Goal: Information Seeking & Learning: Check status

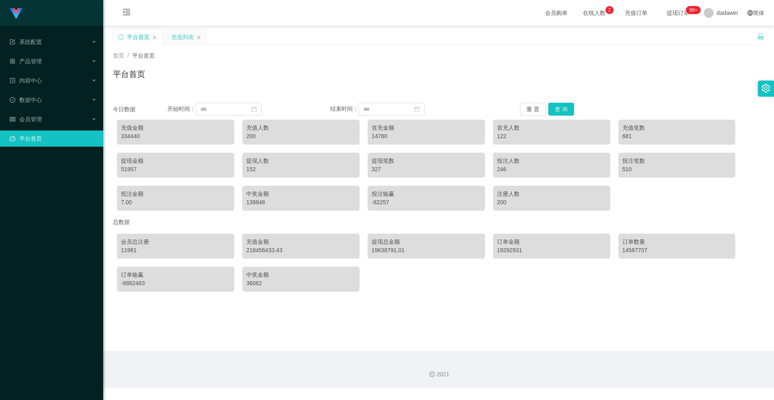
click at [183, 35] on div "充值列表" at bounding box center [182, 36] width 23 height 15
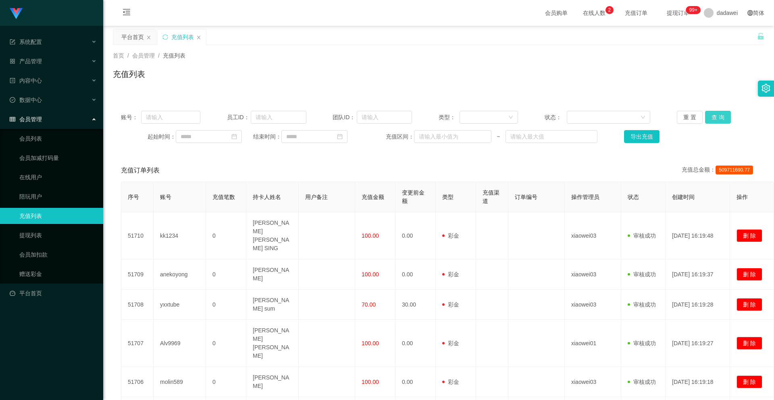
click at [707, 117] on button "查 询" at bounding box center [718, 117] width 26 height 13
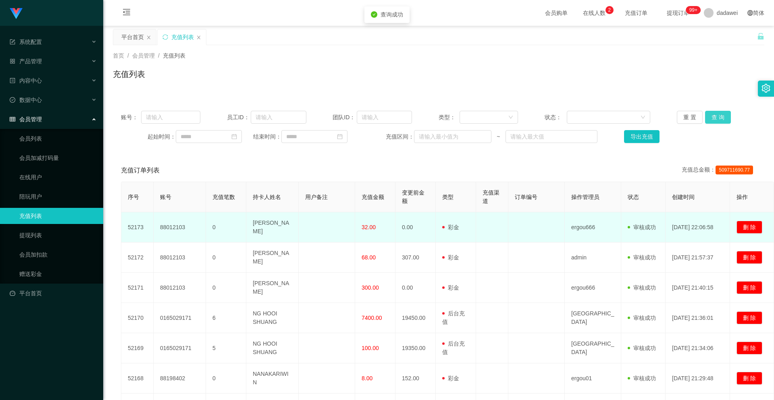
scroll to position [121, 0]
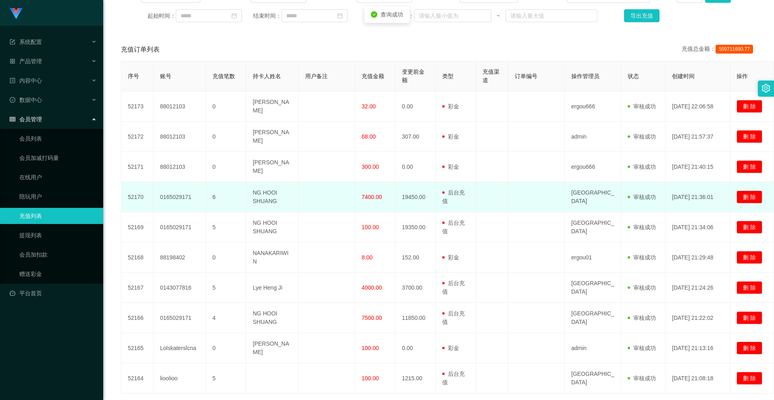
click at [362, 194] on span "7400.00" at bounding box center [372, 197] width 21 height 6
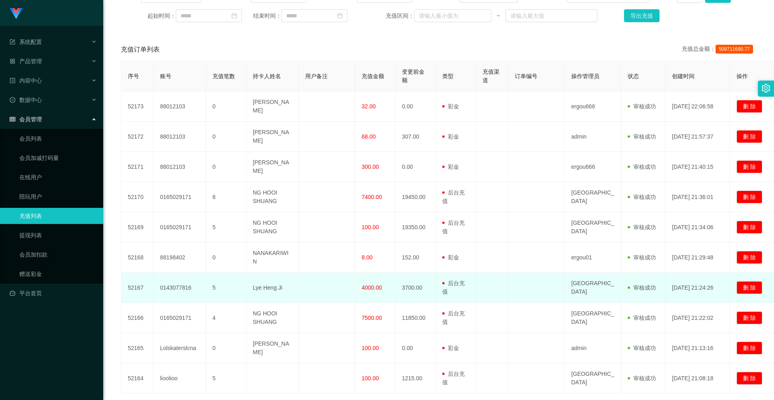
click at [373, 276] on td "4000.00" at bounding box center [375, 288] width 40 height 30
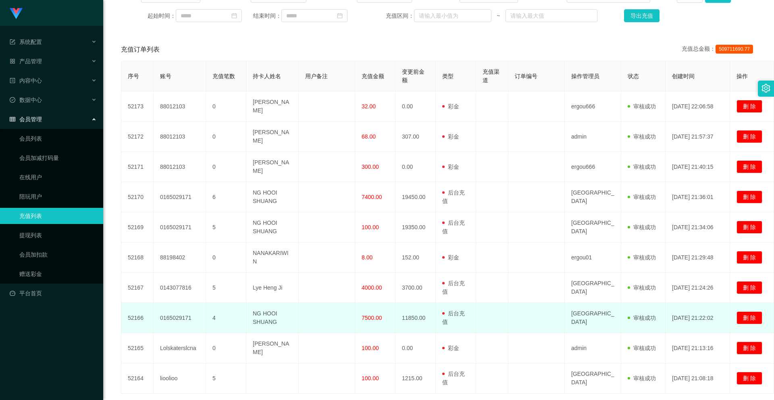
click at [367, 315] on span "7500.00" at bounding box center [372, 318] width 21 height 6
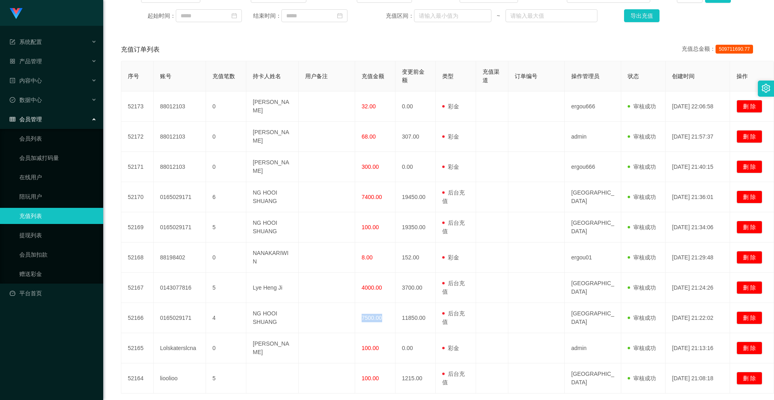
scroll to position [158, 0]
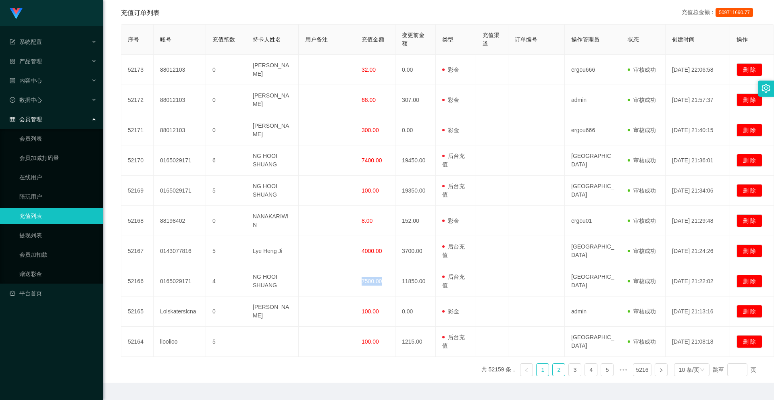
click at [554, 364] on link "2" at bounding box center [559, 370] width 12 height 12
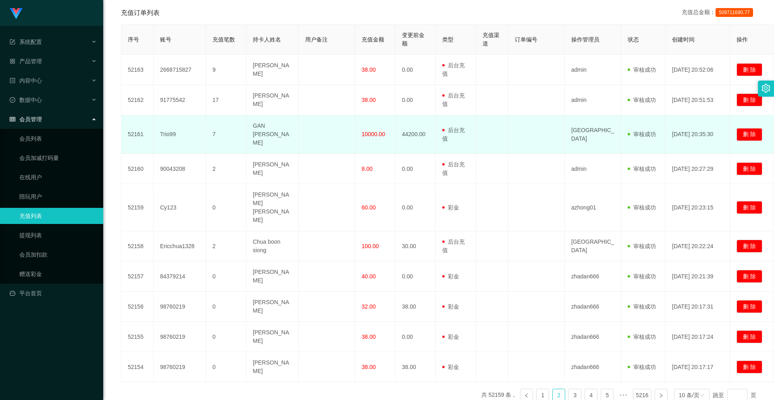
click at [371, 135] on td "10000.00" at bounding box center [375, 134] width 40 height 39
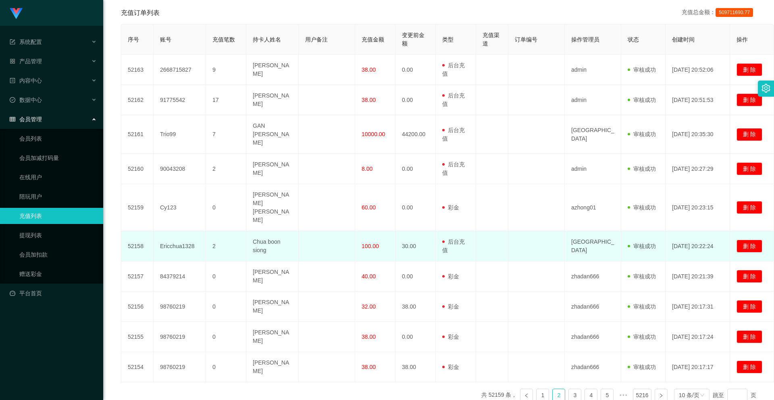
click at [373, 243] on span "100.00" at bounding box center [370, 246] width 17 height 6
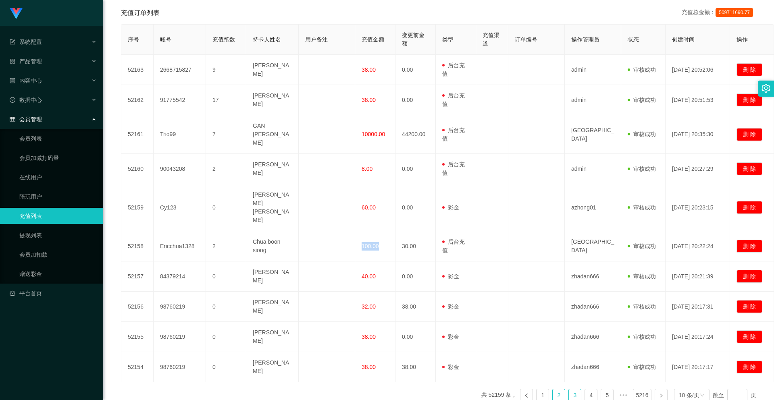
click at [569, 390] on link "3" at bounding box center [575, 396] width 12 height 12
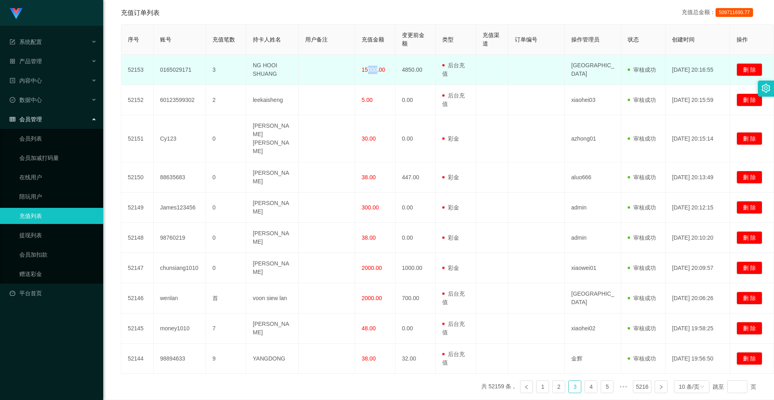
drag, startPoint x: 375, startPoint y: 70, endPoint x: 367, endPoint y: 69, distance: 8.1
click at [367, 69] on span "15000.00" at bounding box center [373, 70] width 23 height 6
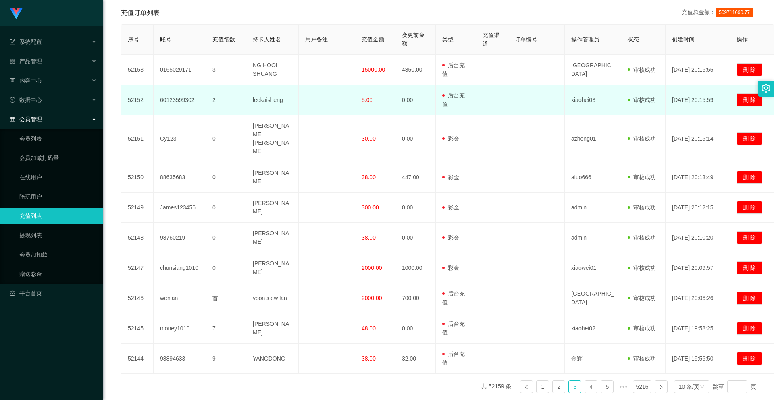
click at [367, 107] on td "5.00" at bounding box center [375, 100] width 40 height 30
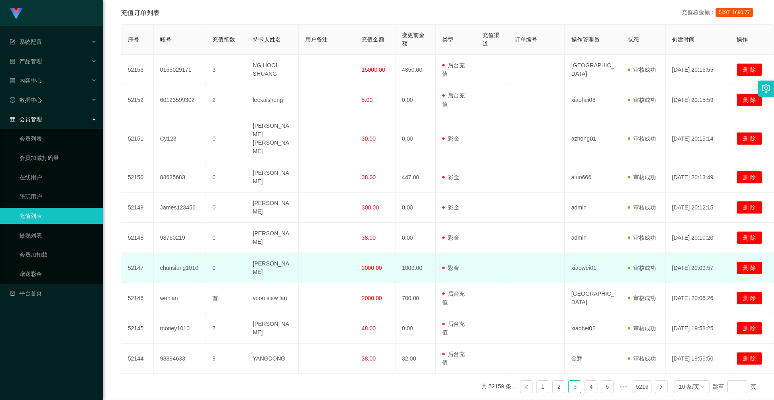
click at [368, 265] on span "2000.00" at bounding box center [372, 268] width 21 height 6
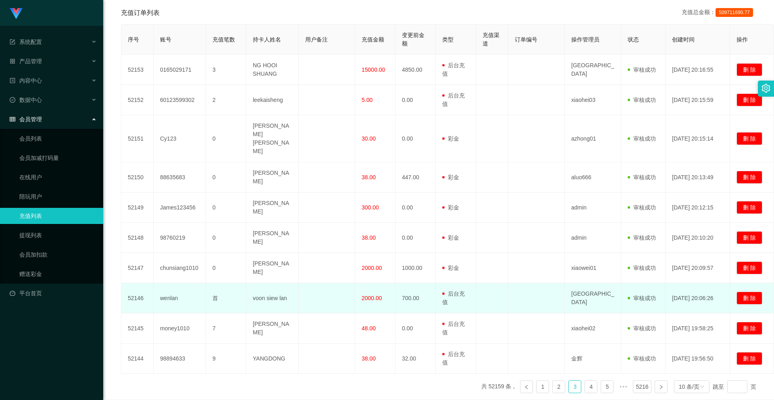
click at [368, 295] on span "2000.00" at bounding box center [372, 298] width 21 height 6
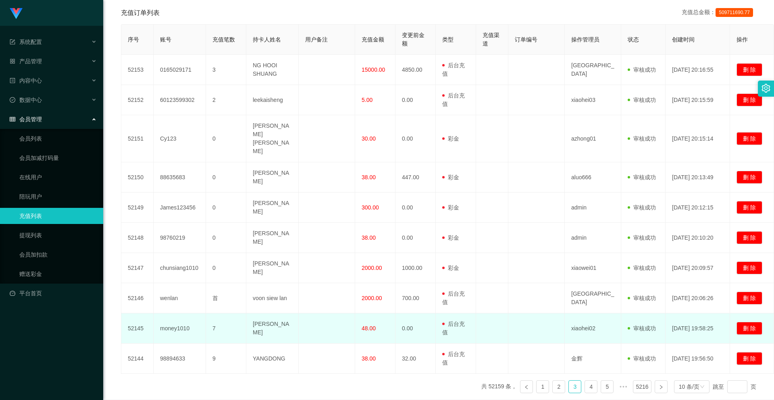
click at [369, 325] on span "48.00" at bounding box center [369, 328] width 14 height 6
click at [472, 314] on td "用户充值 后台充值 彩金 注册赠送" at bounding box center [456, 329] width 40 height 30
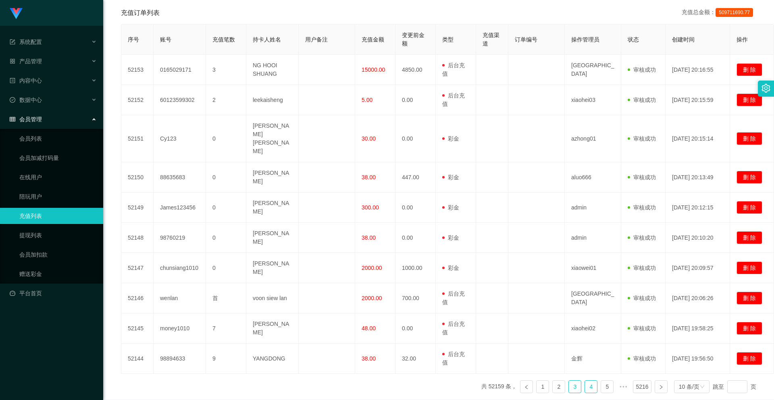
click at [585, 381] on link "4" at bounding box center [591, 387] width 12 height 12
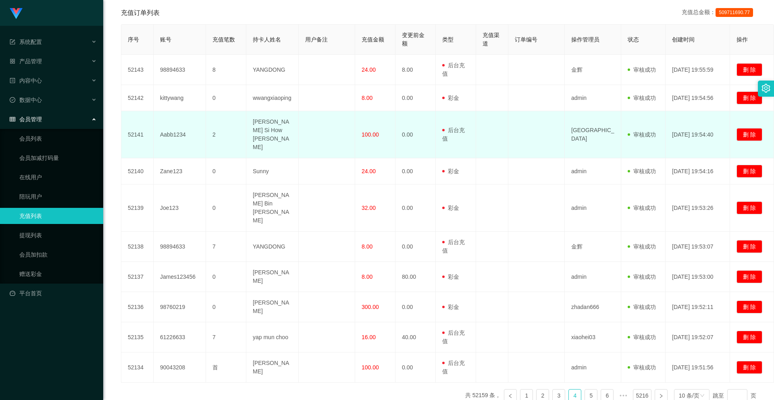
click at [377, 131] on span "100.00" at bounding box center [370, 134] width 17 height 6
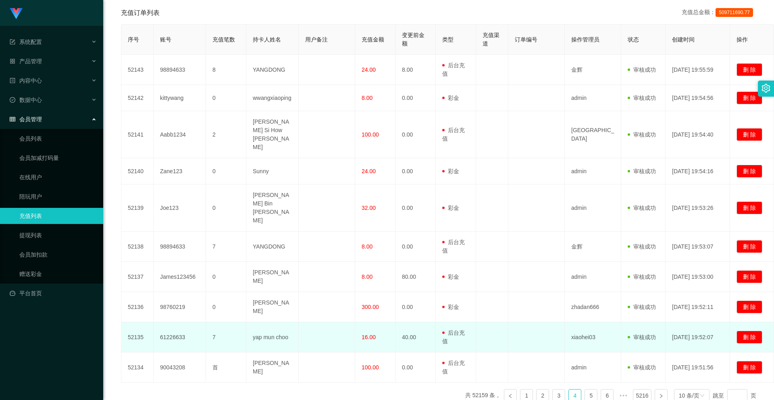
click at [368, 334] on span "16.00" at bounding box center [369, 337] width 14 height 6
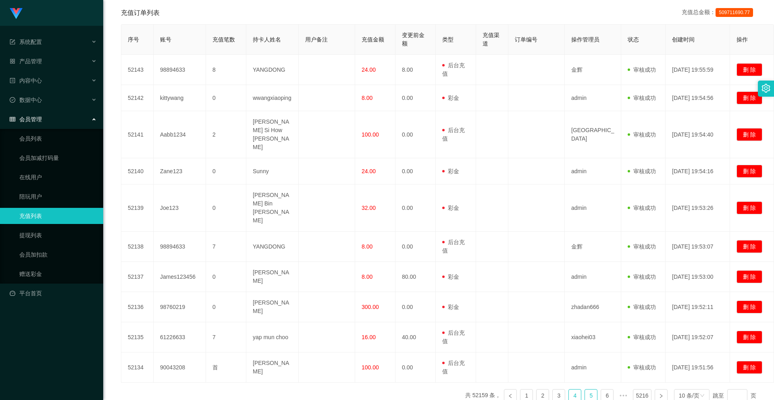
click at [587, 390] on link "5" at bounding box center [591, 396] width 12 height 12
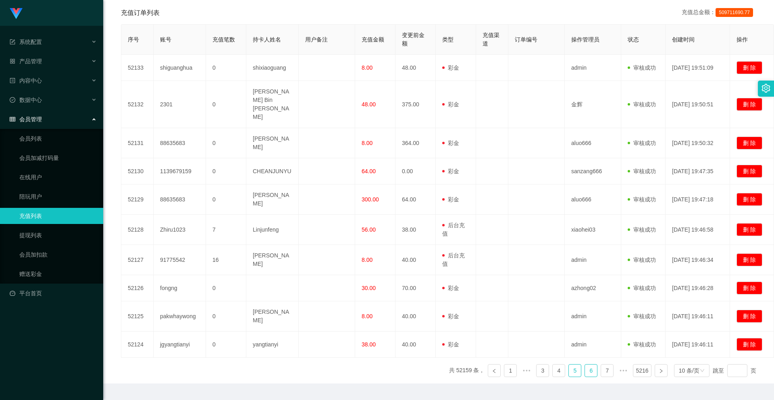
click at [586, 365] on link "6" at bounding box center [591, 371] width 12 height 12
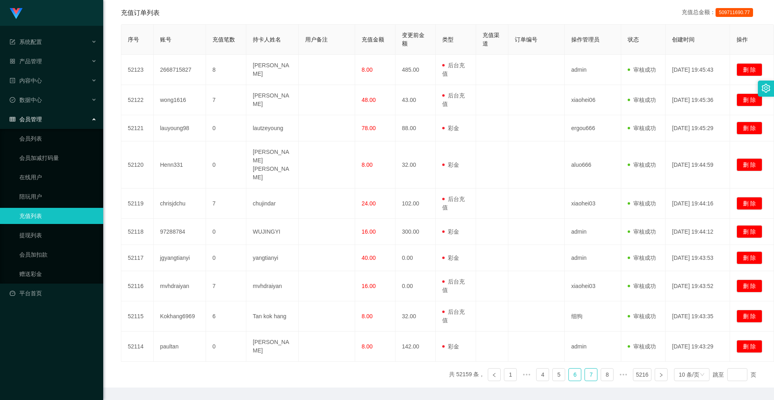
click at [586, 369] on link "7" at bounding box center [591, 375] width 12 height 12
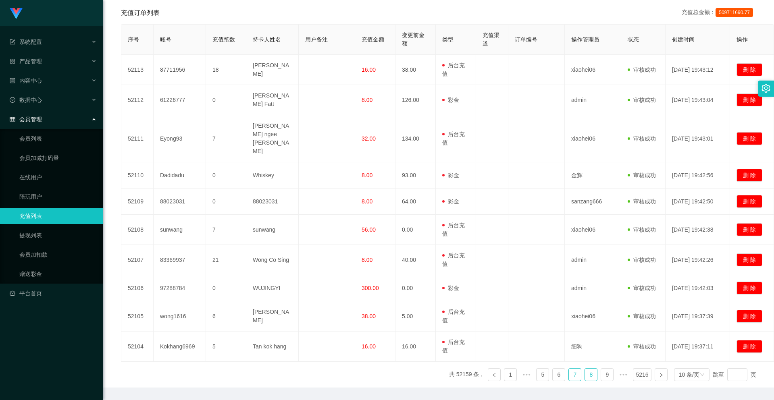
click at [585, 369] on link "8" at bounding box center [591, 375] width 12 height 12
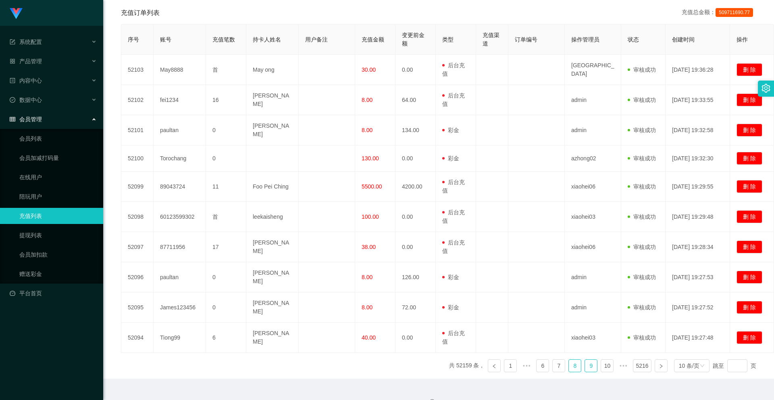
click at [586, 360] on link "9" at bounding box center [591, 366] width 12 height 12
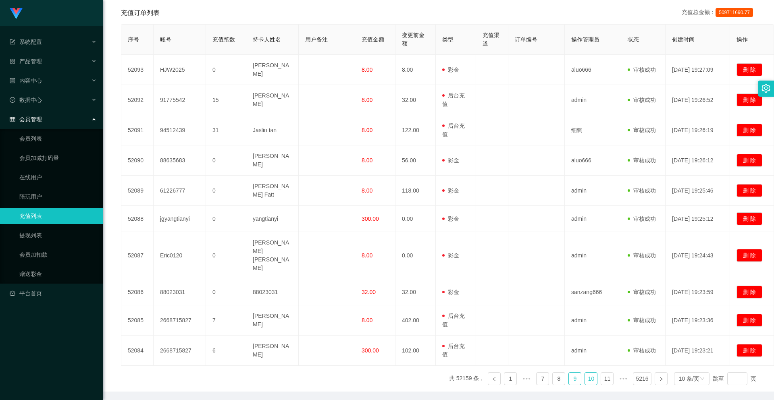
click at [586, 373] on link "10" at bounding box center [591, 379] width 12 height 12
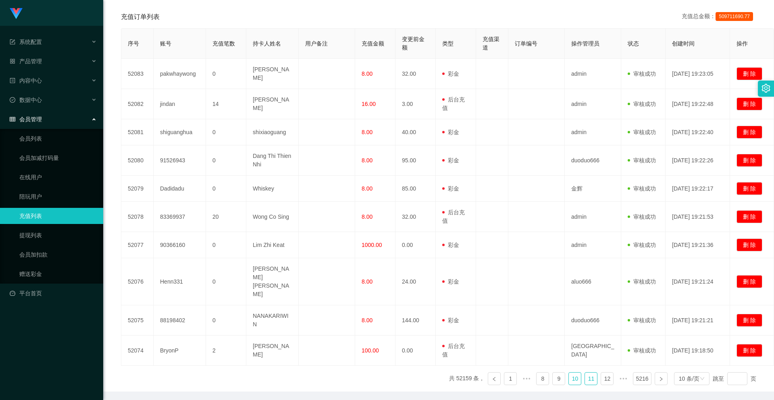
click at [586, 373] on link "11" at bounding box center [591, 379] width 12 height 12
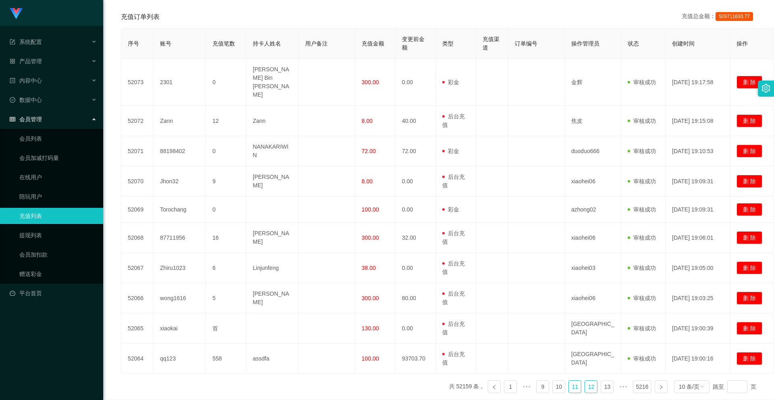
click at [586, 381] on link "12" at bounding box center [591, 387] width 12 height 12
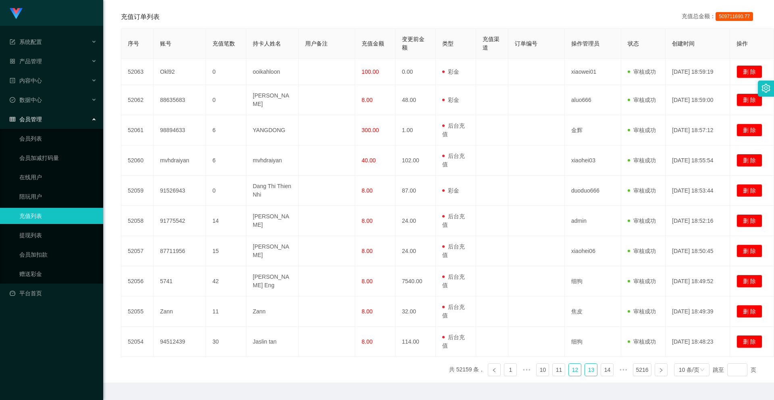
click at [586, 364] on li "13" at bounding box center [591, 370] width 13 height 13
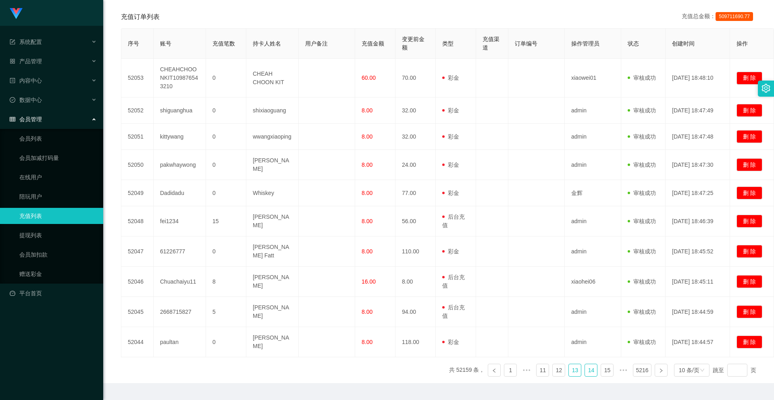
click at [586, 365] on link "14" at bounding box center [591, 371] width 12 height 12
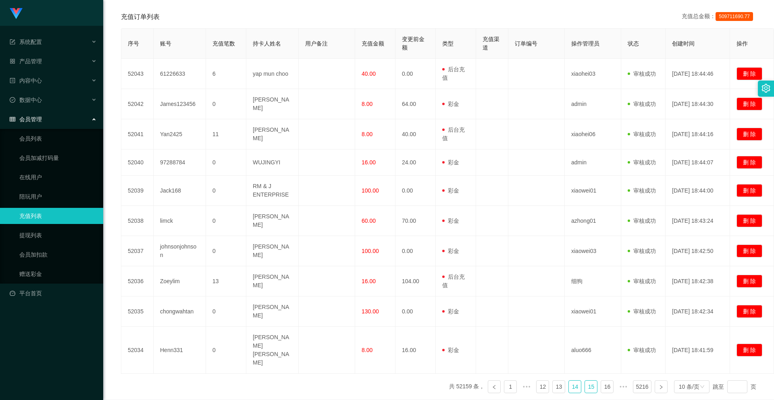
click at [586, 381] on link "15" at bounding box center [591, 387] width 12 height 12
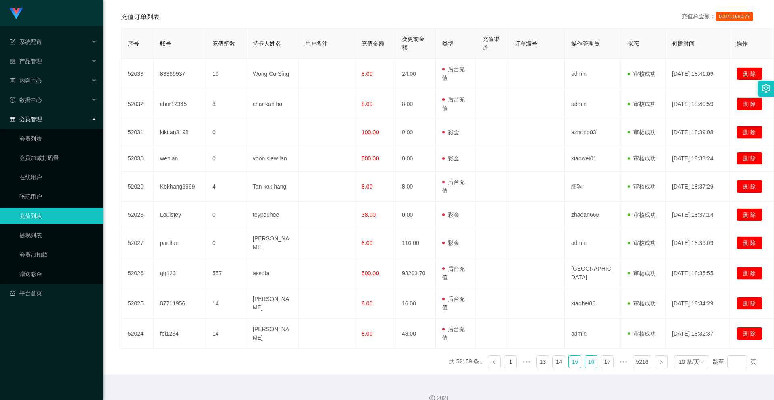
click at [586, 364] on link "16" at bounding box center [591, 362] width 12 height 12
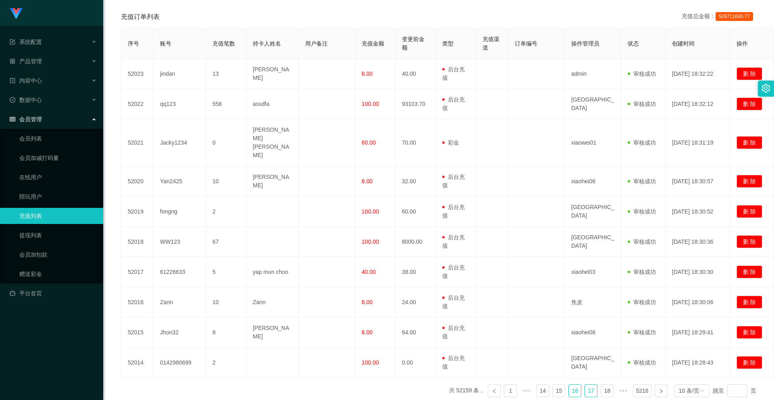
click at [586, 385] on link "17" at bounding box center [591, 391] width 12 height 12
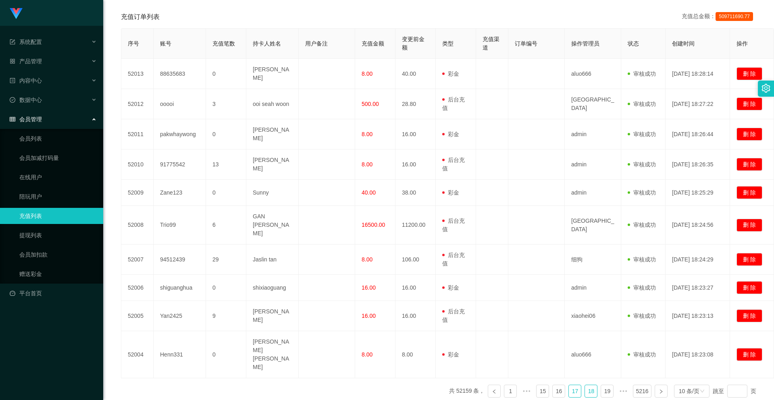
click at [588, 386] on link "18" at bounding box center [591, 392] width 12 height 12
click at [588, 386] on link "19" at bounding box center [591, 392] width 12 height 12
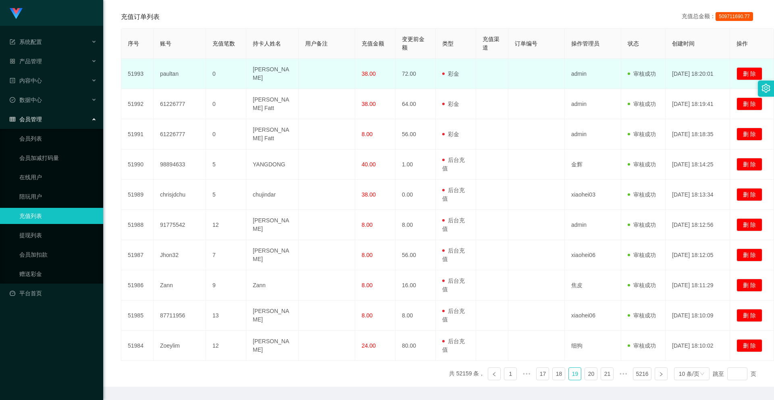
scroll to position [0, 0]
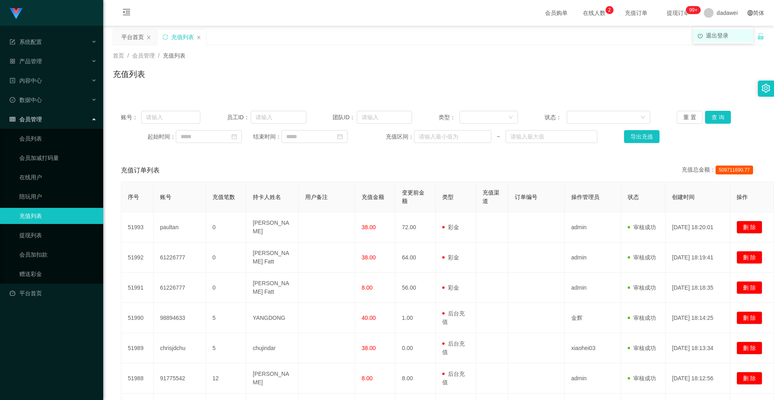
click at [717, 33] on span "退出登录" at bounding box center [717, 35] width 23 height 6
